Goal: Ask a question

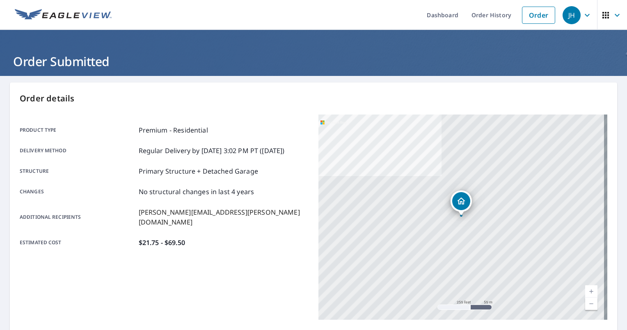
click at [584, 18] on icon "button" at bounding box center [587, 15] width 10 height 10
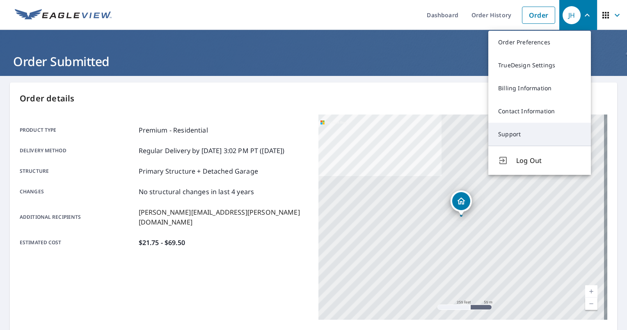
click at [538, 127] on link "Support" at bounding box center [539, 134] width 103 height 23
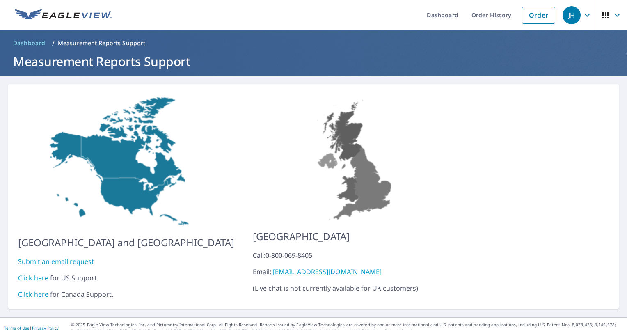
click at [23, 273] on link "Click here" at bounding box center [33, 277] width 30 height 9
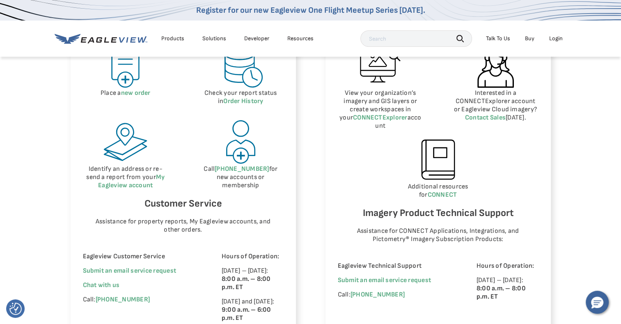
scroll to position [451, 0]
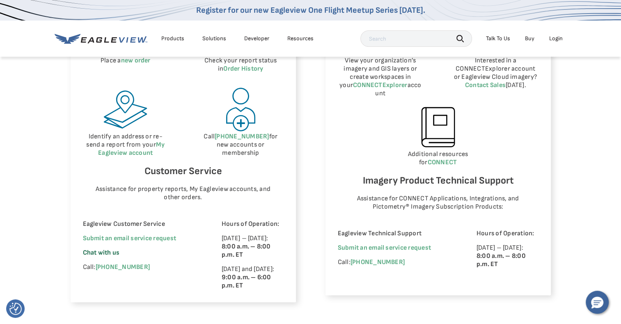
click at [94, 250] on span "Chat with us" at bounding box center [101, 253] width 37 height 8
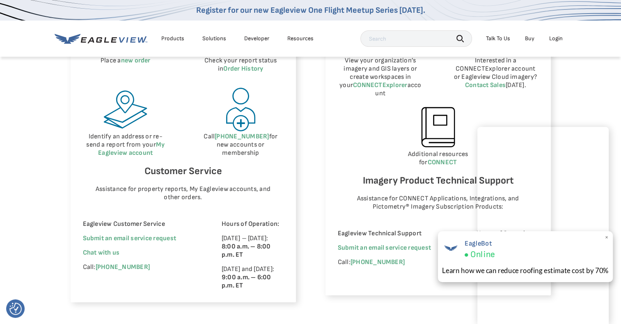
click at [606, 235] on span "×" at bounding box center [606, 237] width 5 height 9
